Goal: Task Accomplishment & Management: Use online tool/utility

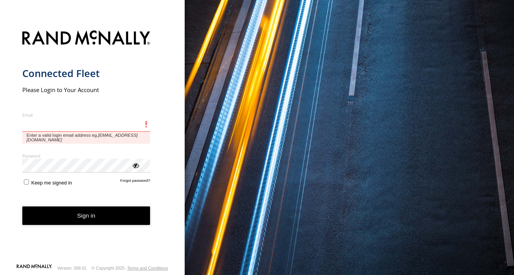
click at [46, 126] on input "Email" at bounding box center [86, 125] width 128 height 14
type input "**********"
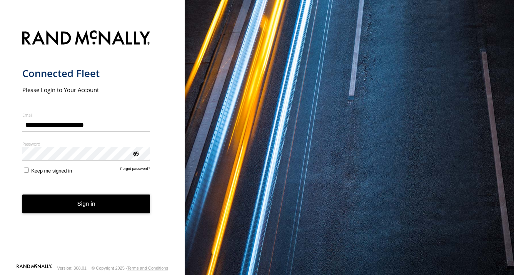
click at [137, 153] on div "ViewPassword" at bounding box center [136, 153] width 8 height 8
click at [84, 203] on button "Sign in" at bounding box center [86, 203] width 128 height 19
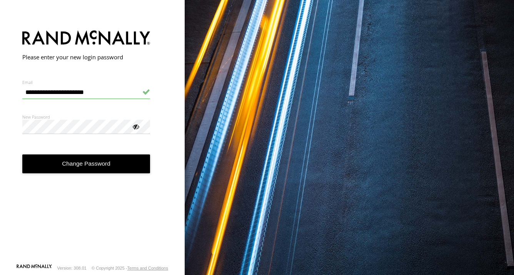
click at [134, 127] on div at bounding box center [136, 126] width 8 height 8
click at [77, 164] on button "Change Password" at bounding box center [86, 163] width 128 height 19
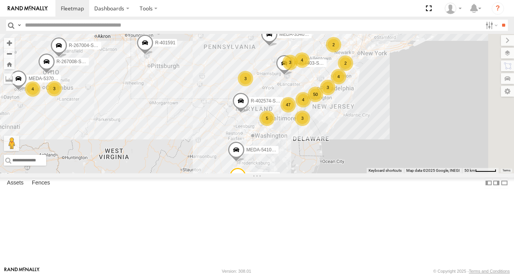
drag, startPoint x: 480, startPoint y: 182, endPoint x: 396, endPoint y: 189, distance: 83.8
click at [396, 173] on div "R-3747-Swing R-460513-Swing MEDA-532003-Roll MEDA-535215-Roll R-401591 MEDA-535…" at bounding box center [257, 103] width 514 height 139
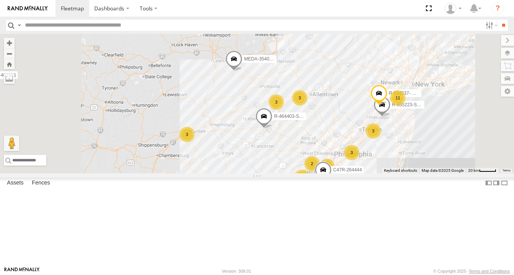
drag, startPoint x: 383, startPoint y: 145, endPoint x: 378, endPoint y: 266, distance: 120.1
click at [378, 173] on div "R-3747-Swing R-460513-Swing MEDA-532003-Roll MEDA-535215-Roll R-401591 MEDA-535…" at bounding box center [257, 103] width 514 height 139
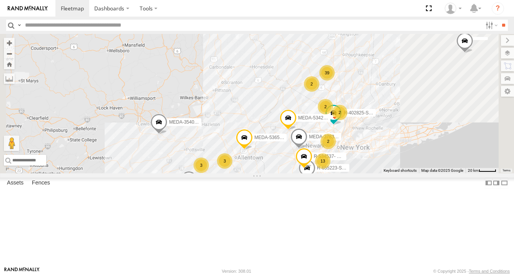
drag, startPoint x: 419, startPoint y: 138, endPoint x: 343, endPoint y: 202, distance: 100.2
click at [343, 173] on div "R-3747-Swing R-460513-Swing MEDA-532003-Roll MEDA-535215-Roll R-401591 MEDA-535…" at bounding box center [257, 103] width 514 height 139
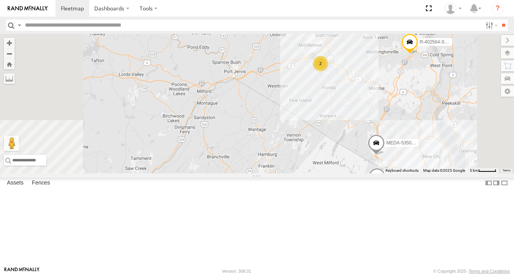
drag, startPoint x: 417, startPoint y: 119, endPoint x: 401, endPoint y: 148, distance: 33.3
click at [401, 148] on div "R-3747-Swing R-460513-Swing MEDA-532003-Roll MEDA-535215-Roll R-401591 MEDA-535…" at bounding box center [257, 103] width 514 height 139
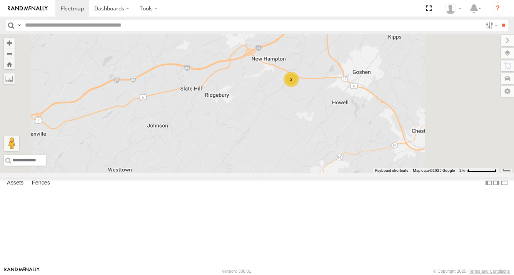
drag, startPoint x: 421, startPoint y: 103, endPoint x: 376, endPoint y: 185, distance: 94.2
click at [376, 173] on div "R-3747-Swing R-460513-Swing MEDA-532003-Roll MEDA-535215-Roll R-401591 MEDA-535…" at bounding box center [257, 103] width 514 height 139
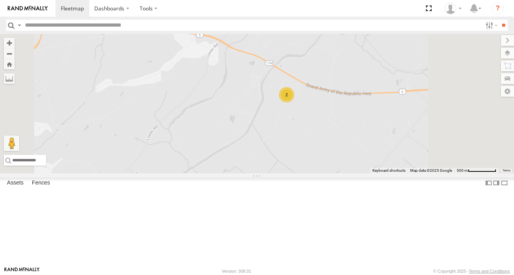
drag, startPoint x: 394, startPoint y: 130, endPoint x: 360, endPoint y: 183, distance: 63.0
click at [360, 173] on div "R-3747-Swing R-460513-Swing MEDA-532003-Roll MEDA-535215-Roll R-401591 MEDA-535…" at bounding box center [257, 103] width 514 height 139
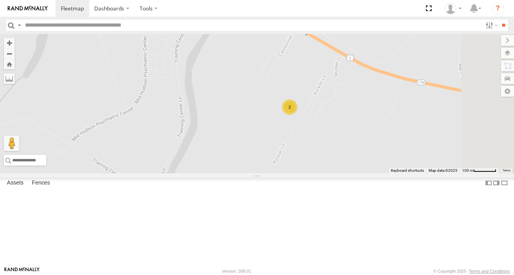
drag, startPoint x: 422, startPoint y: 130, endPoint x: 360, endPoint y: 193, distance: 87.9
click at [360, 173] on div "R-3747-Swing R-460513-Swing MEDA-532003-Roll MEDA-535215-Roll R-401591 MEDA-535…" at bounding box center [257, 103] width 514 height 139
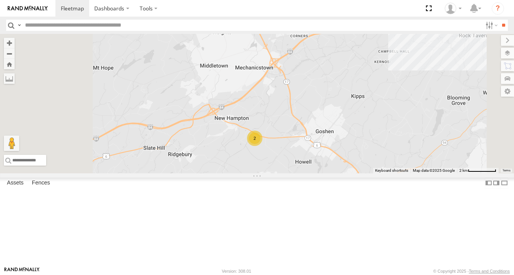
click at [40, 27] on input "text" at bounding box center [252, 25] width 460 height 11
type input "******"
click at [499, 20] on input "**" at bounding box center [503, 25] width 9 height 11
click at [0, 0] on span at bounding box center [0, 0] width 0 height 0
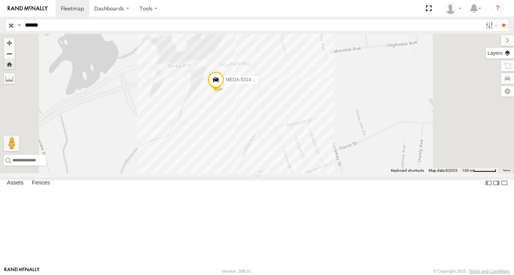
click at [510, 53] on label at bounding box center [500, 53] width 28 height 11
click at [488, 41] on label at bounding box center [501, 40] width 26 height 11
